Goal: Task Accomplishment & Management: Use online tool/utility

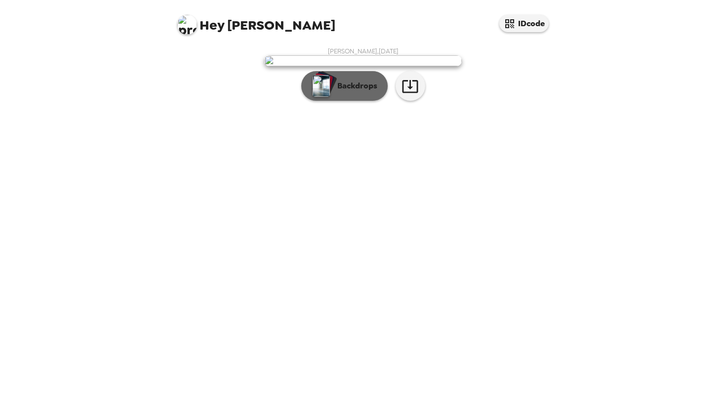
click at [362, 92] on p "Backdrops" at bounding box center [354, 86] width 45 height 12
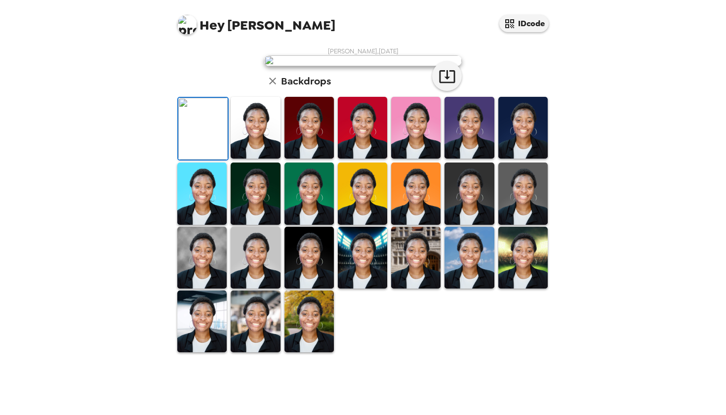
click at [415, 159] on img at bounding box center [415, 128] width 49 height 62
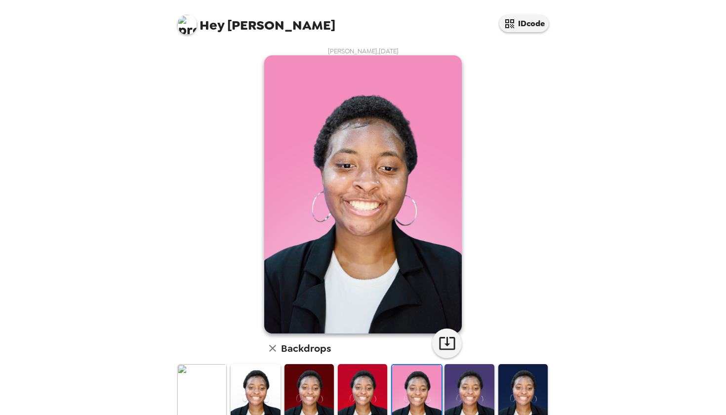
click at [261, 388] on img at bounding box center [255, 395] width 49 height 62
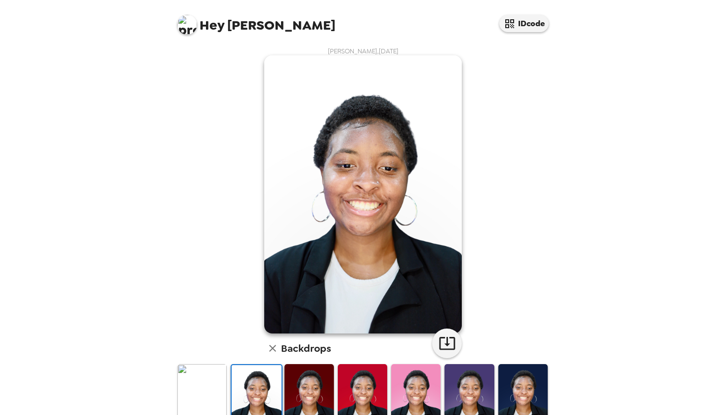
click at [306, 391] on img at bounding box center [309, 395] width 49 height 62
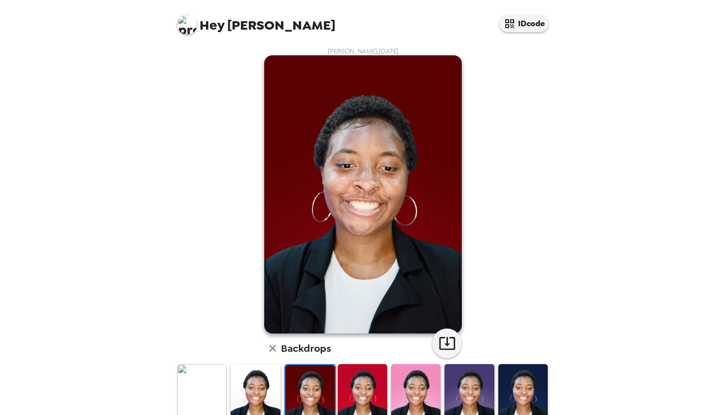
click at [358, 395] on img at bounding box center [362, 395] width 49 height 62
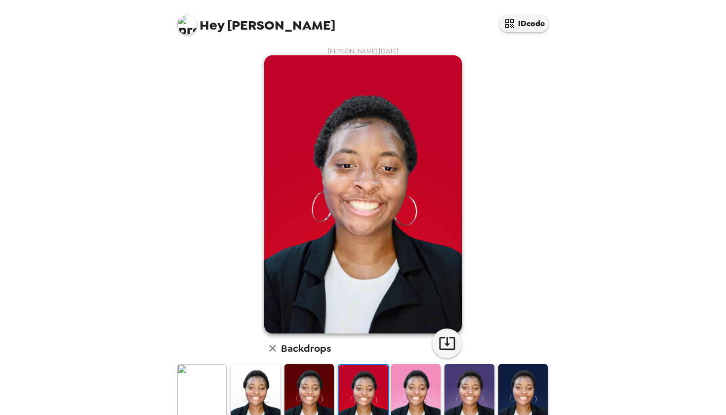
click at [405, 397] on img at bounding box center [415, 395] width 49 height 62
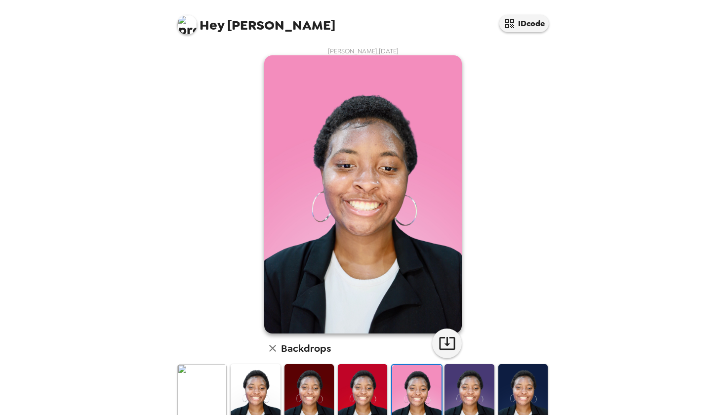
click at [460, 398] on img at bounding box center [469, 395] width 49 height 62
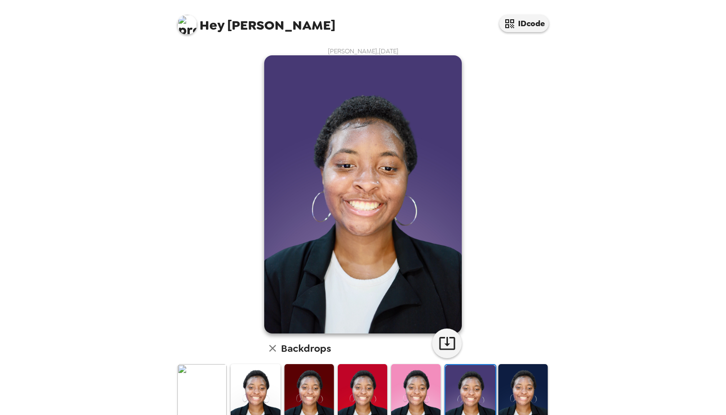
click at [423, 403] on img at bounding box center [415, 395] width 49 height 62
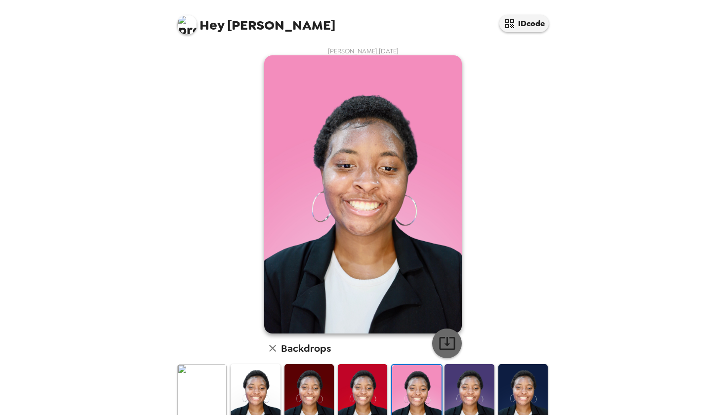
click at [443, 342] on icon "button" at bounding box center [447, 342] width 17 height 17
click at [254, 23] on span "Hey [PERSON_NAME]" at bounding box center [256, 21] width 158 height 22
